Goal: Transaction & Acquisition: Purchase product/service

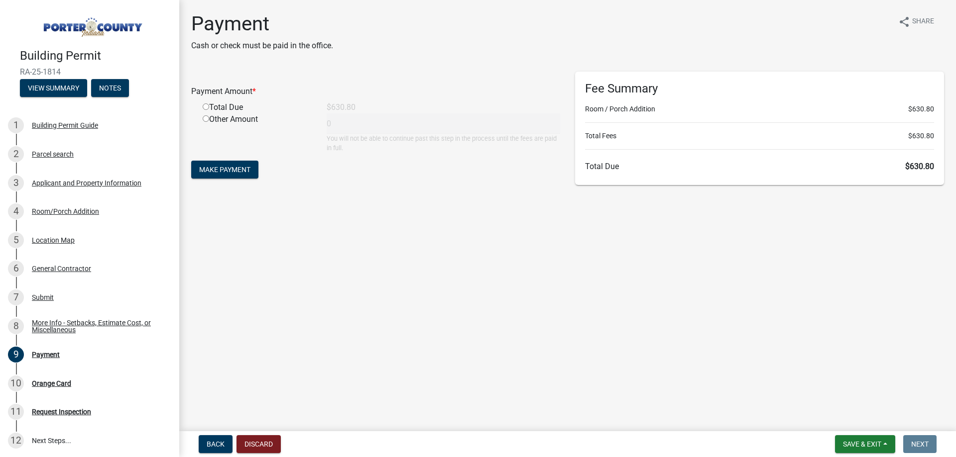
click at [205, 107] on input "radio" at bounding box center [206, 107] width 6 height 6
radio input "true"
type input "630.8"
click at [219, 170] on span "Make Payment" at bounding box center [224, 170] width 51 height 8
